Goal: Use online tool/utility: Use online tool/utility

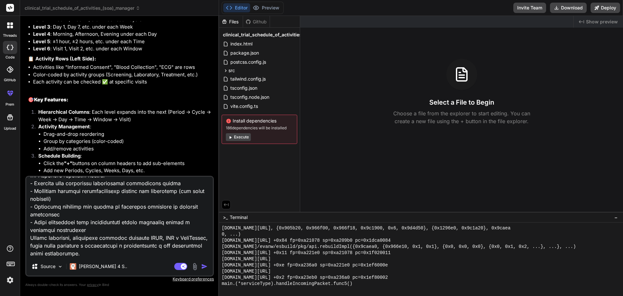
scroll to position [1608, 0]
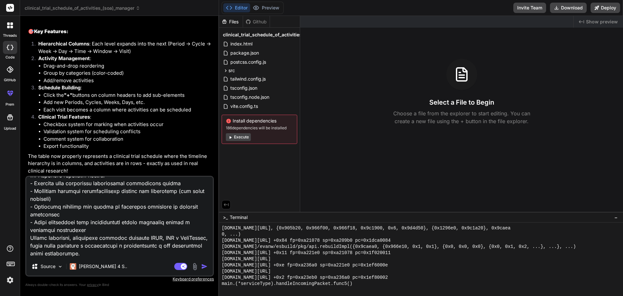
click at [204, 265] on img "button" at bounding box center [204, 266] width 6 height 6
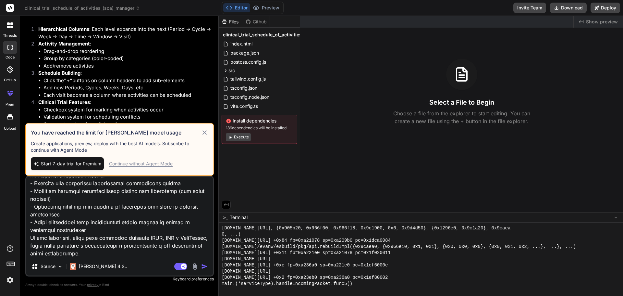
click at [200, 135] on h3 "You have reached the limit for Claude model usage" at bounding box center [116, 133] width 170 height 8
click at [202, 134] on icon at bounding box center [204, 133] width 7 height 8
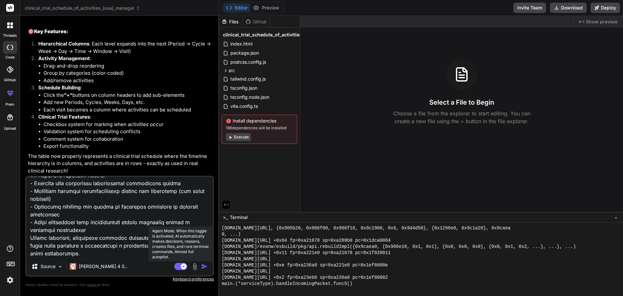
click at [181, 263] on icon at bounding box center [180, 266] width 13 height 7
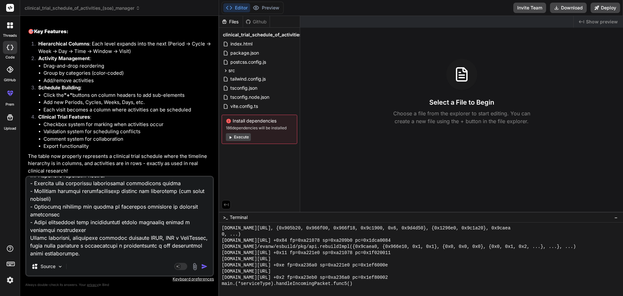
click at [203, 262] on div "Source" at bounding box center [119, 268] width 187 height 16
click at [203, 267] on img "button" at bounding box center [204, 266] width 6 height 6
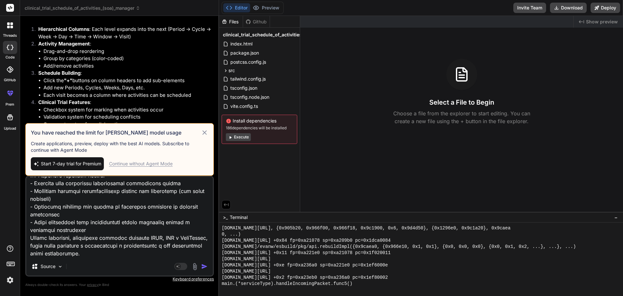
click at [203, 267] on img "button" at bounding box center [204, 266] width 6 height 6
click at [162, 166] on div "Continue without Agent Mode" at bounding box center [141, 163] width 64 height 6
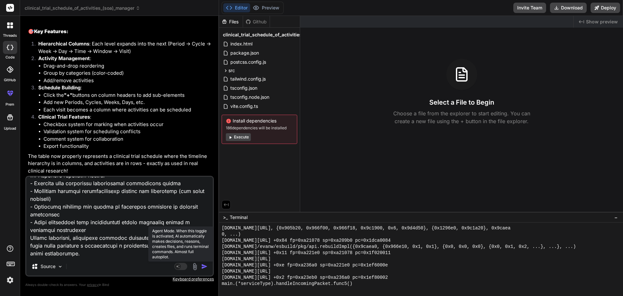
click at [178, 264] on rect at bounding box center [178, 266] width 6 height 6
click at [202, 264] on img "button" at bounding box center [204, 266] width 6 height 6
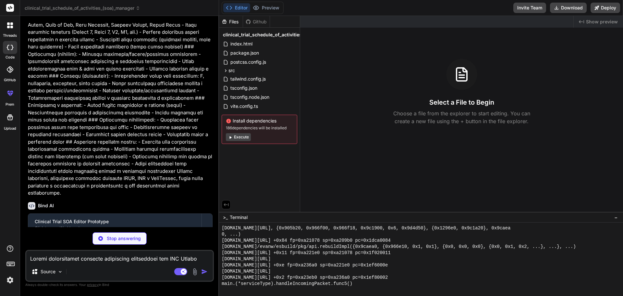
scroll to position [1863, 0]
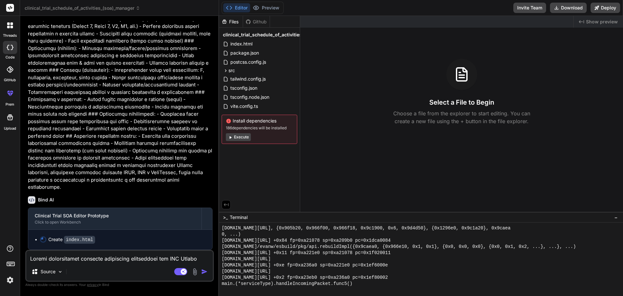
type textarea "x"
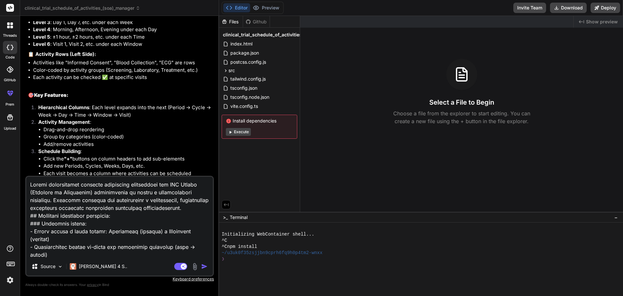
scroll to position [1608, 0]
